Goal: Entertainment & Leisure: Consume media (video, audio)

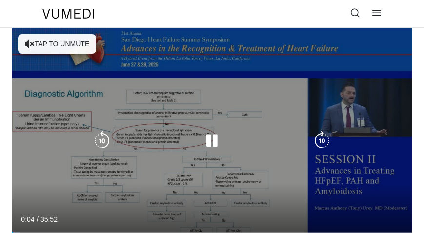
click at [78, 46] on button "Tap to unmute" at bounding box center [57, 44] width 78 height 20
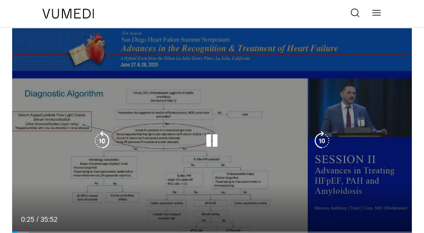
click at [176, 50] on div "10 seconds Tap to unmute" at bounding box center [211, 140] width 399 height 225
click at [99, 140] on icon "Video Player" at bounding box center [102, 141] width 20 height 20
click at [210, 140] on icon "Video Player" at bounding box center [212, 141] width 20 height 20
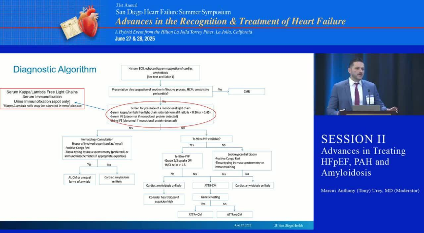
scroll to position [29, 0]
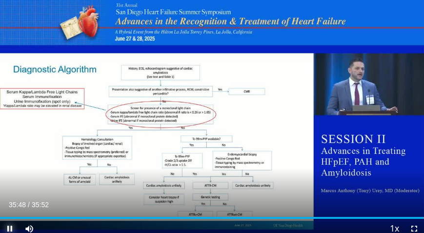
click at [8, 227] on span "Video Player" at bounding box center [10, 229] width 20 height 20
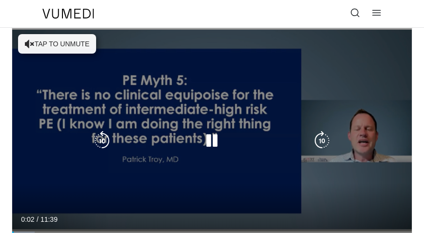
click at [65, 48] on button "Tap to unmute" at bounding box center [57, 44] width 78 height 20
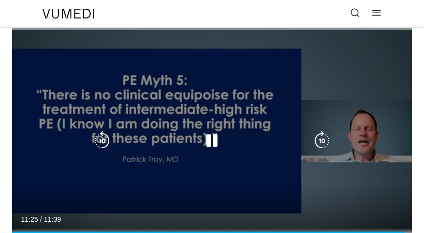
click at [213, 138] on icon "Video Player" at bounding box center [212, 141] width 20 height 20
